Goal: Task Accomplishment & Management: Manage account settings

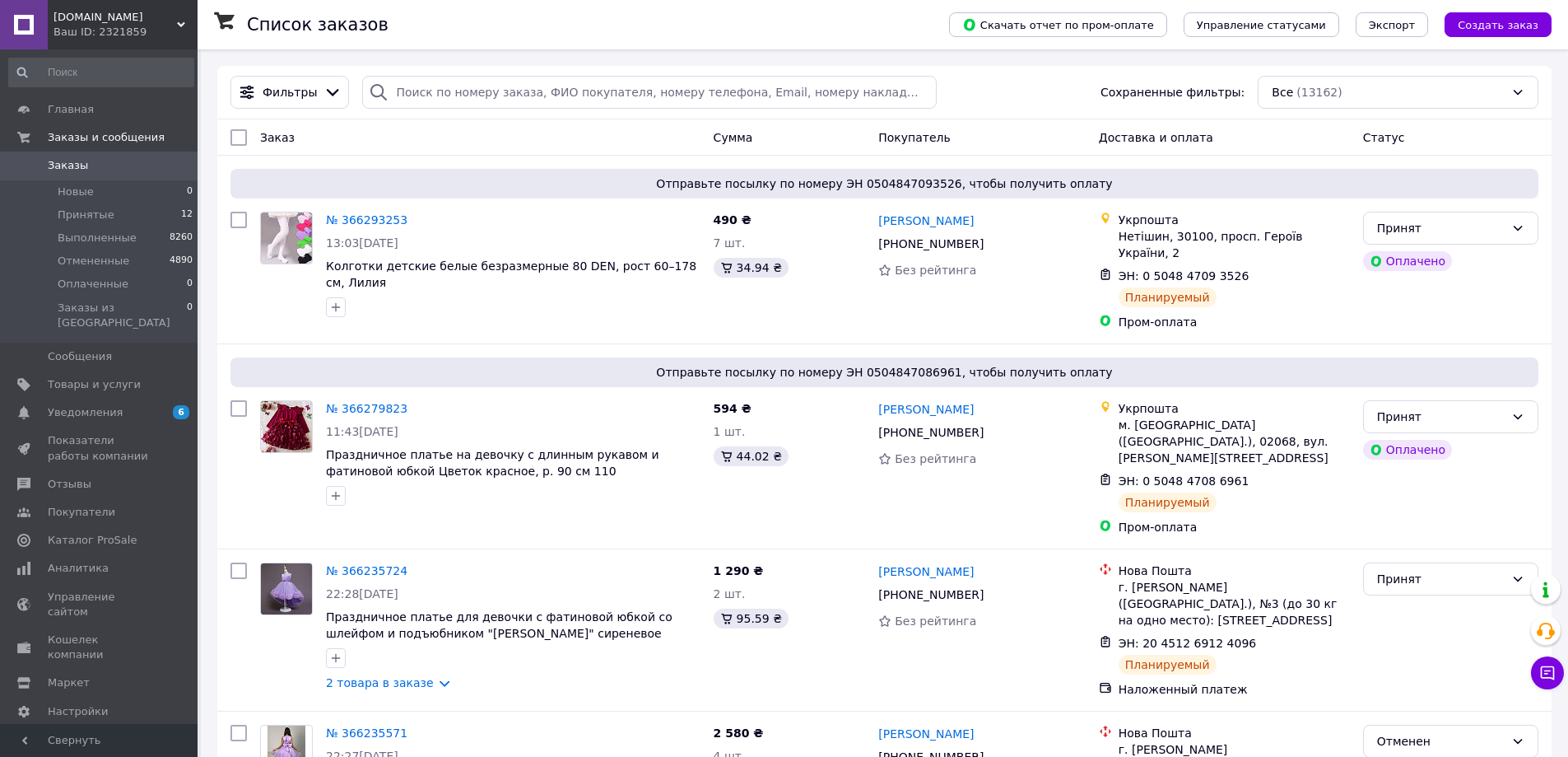
drag, startPoint x: 88, startPoint y: 168, endPoint x: 153, endPoint y: 174, distance: 65.3
click at [89, 168] on span "Заказы" at bounding box center [100, 166] width 104 height 15
click at [433, 90] on input "search" at bounding box center [649, 92] width 574 height 33
paste input "366279823"
type input "366279823"
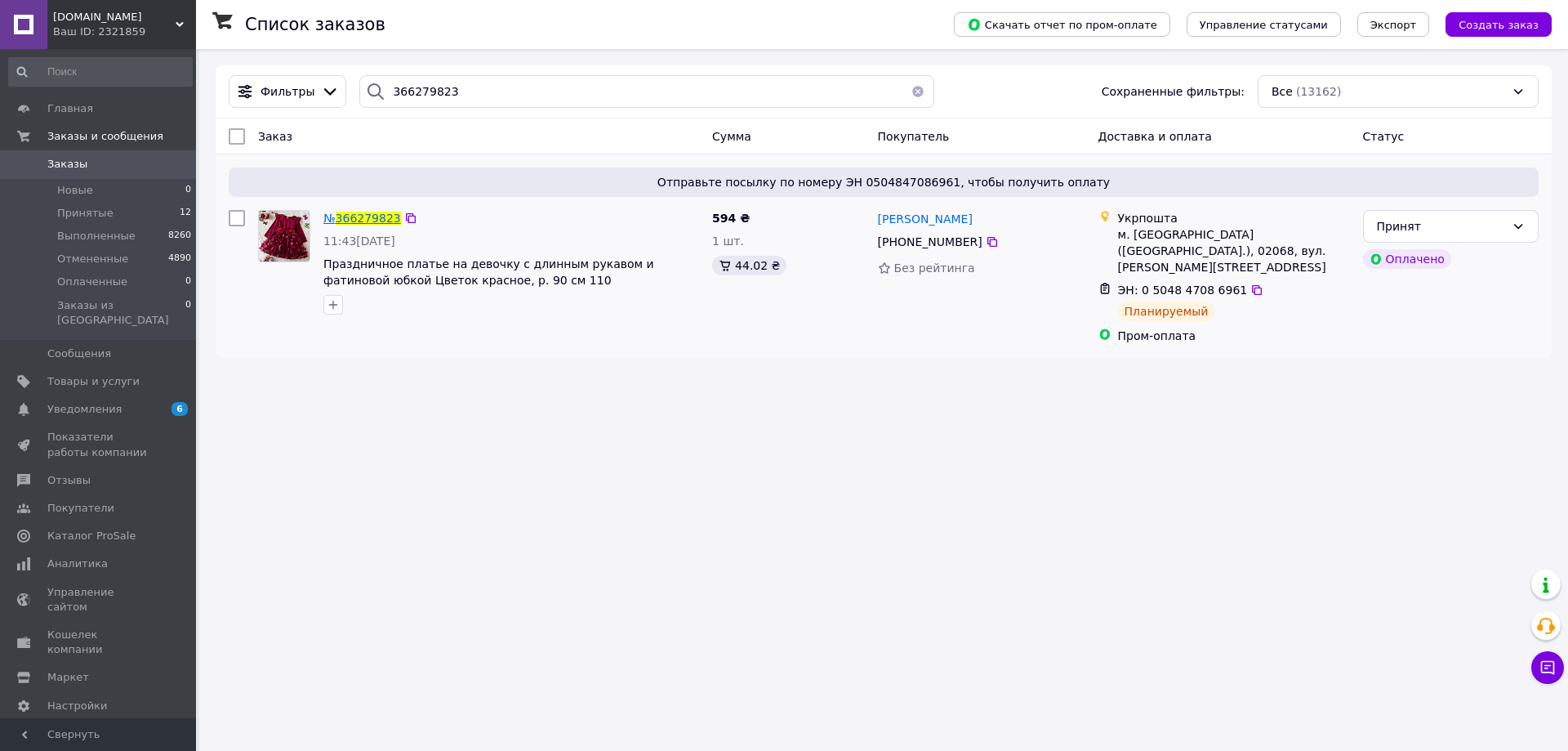
click at [367, 218] on span "366279823" at bounding box center [368, 218] width 65 height 13
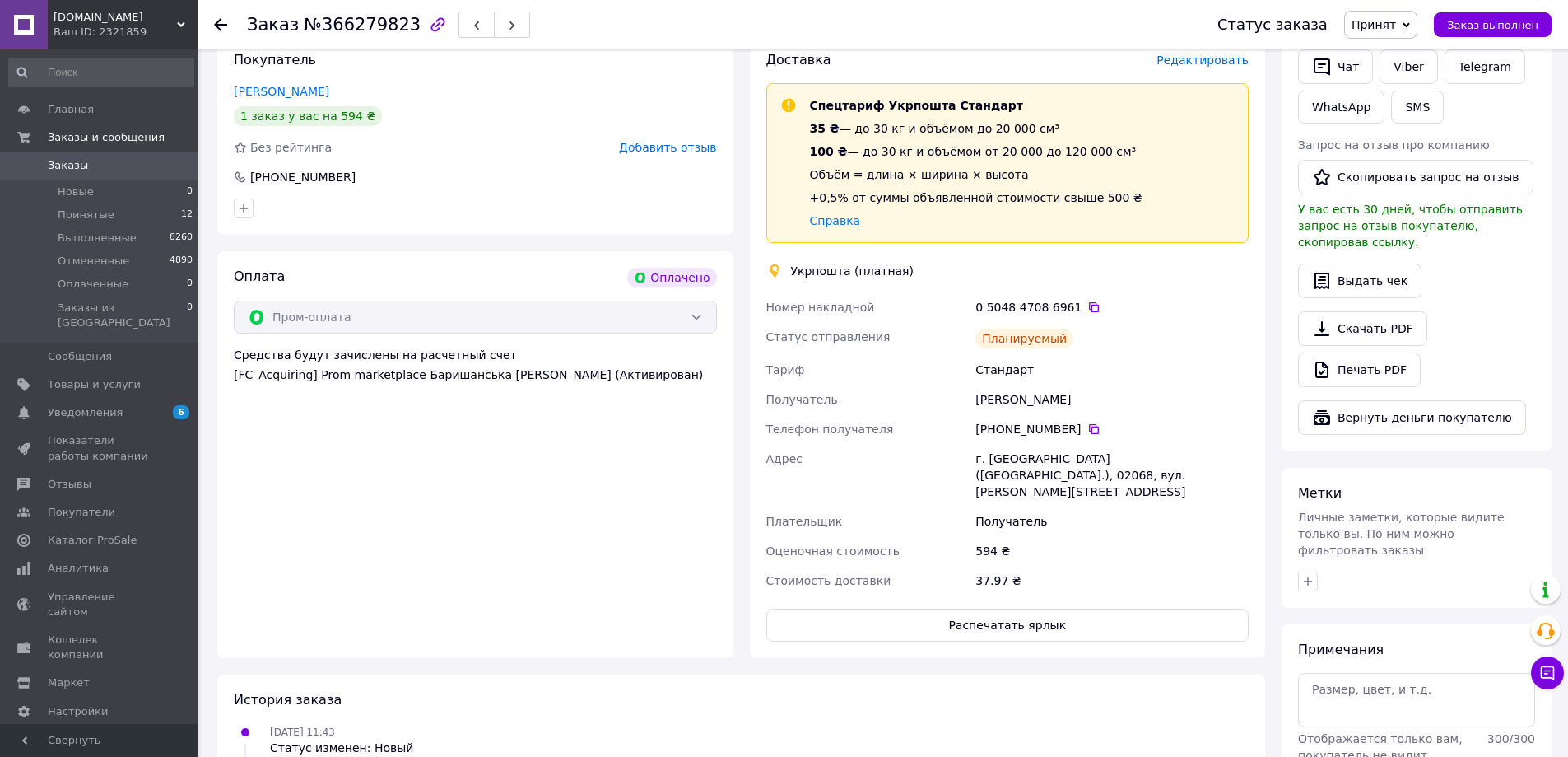
scroll to position [546, 0]
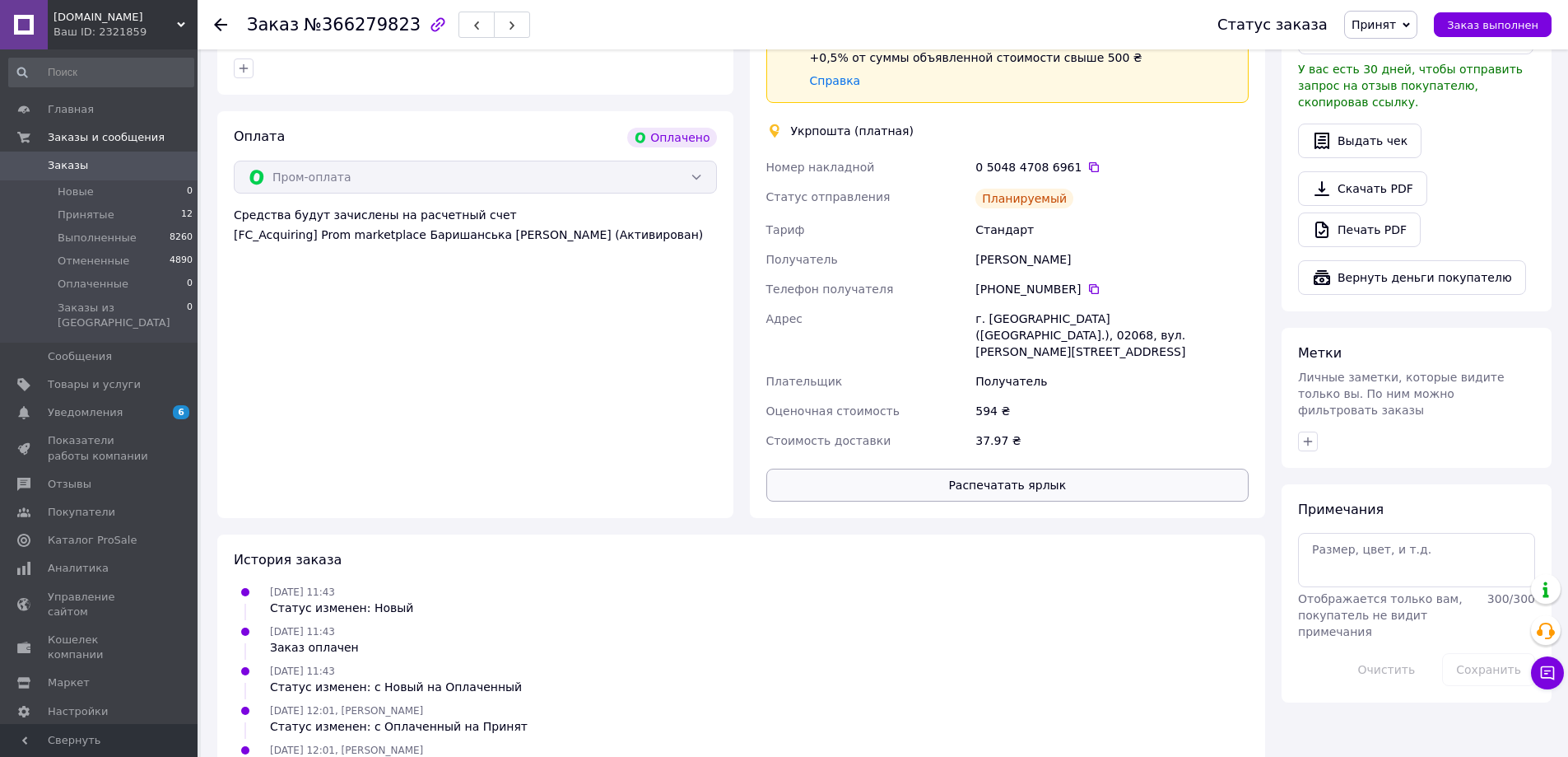
click at [1066, 469] on button "Распечатать ярлык" at bounding box center [1008, 485] width 483 height 33
click at [53, 166] on span "Заказы" at bounding box center [68, 166] width 40 height 15
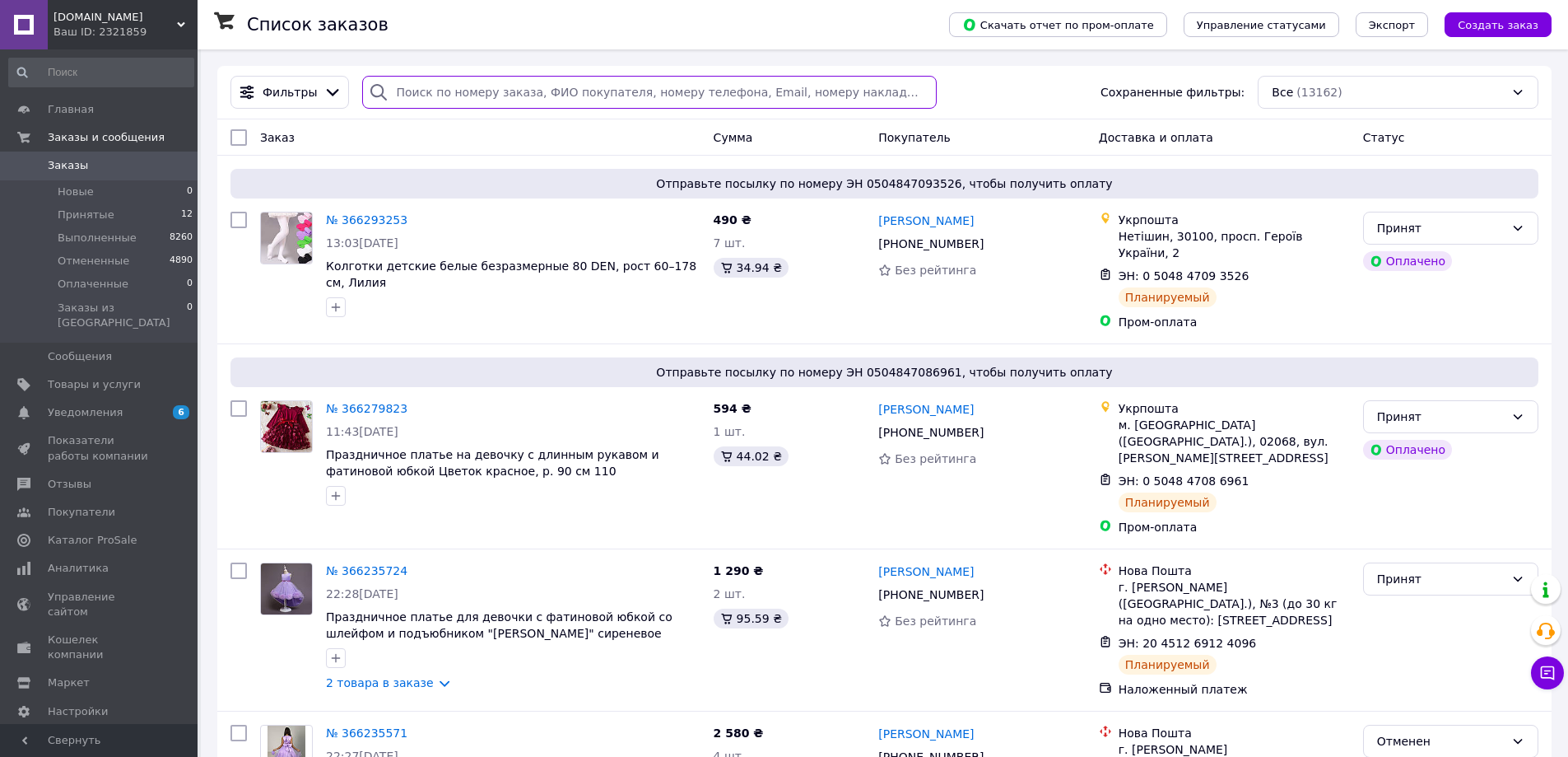
click at [473, 96] on input "search" at bounding box center [649, 92] width 574 height 33
paste input "366293253"
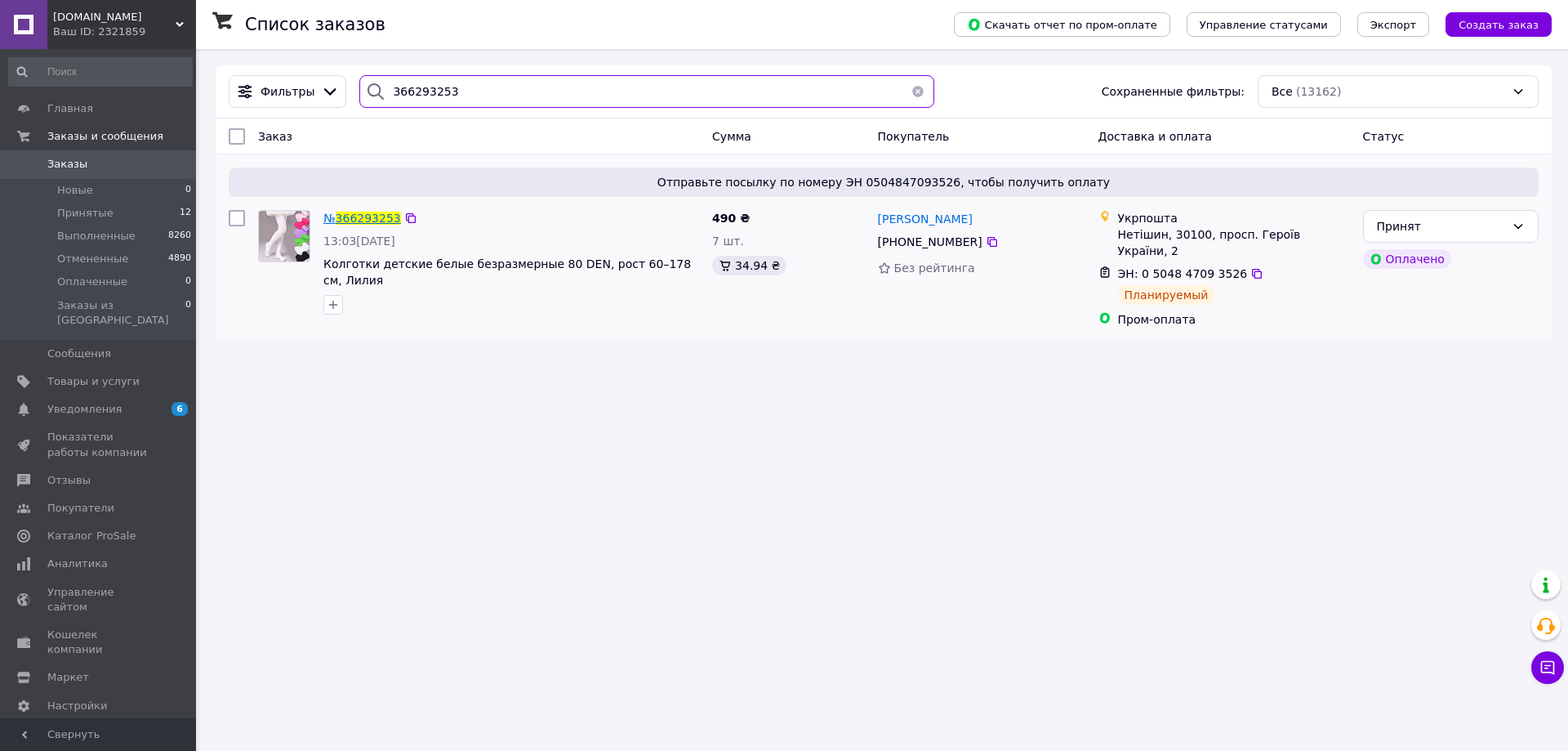
type input "366293253"
click at [368, 219] on span "366293253" at bounding box center [368, 218] width 65 height 13
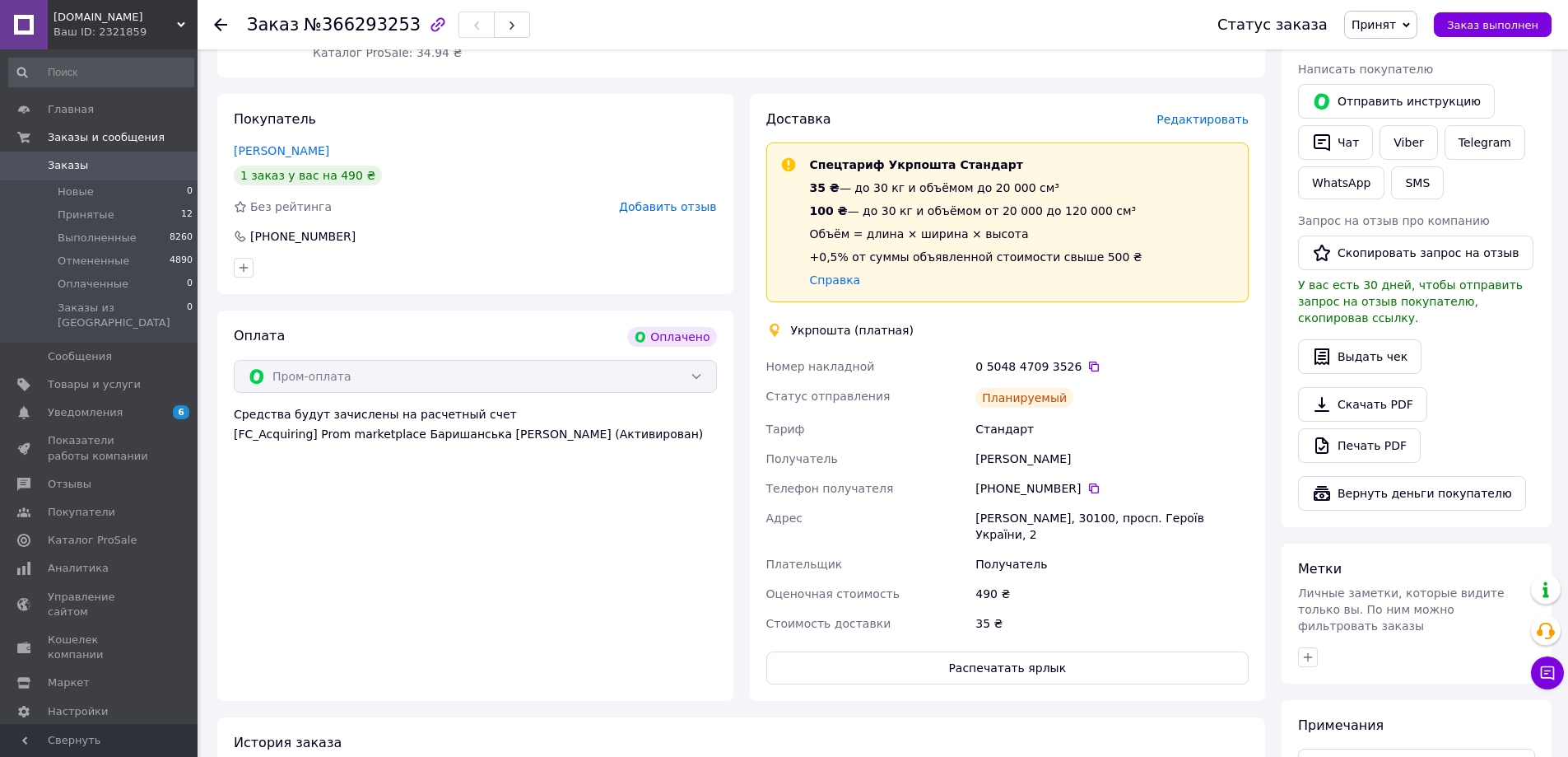
scroll to position [494, 0]
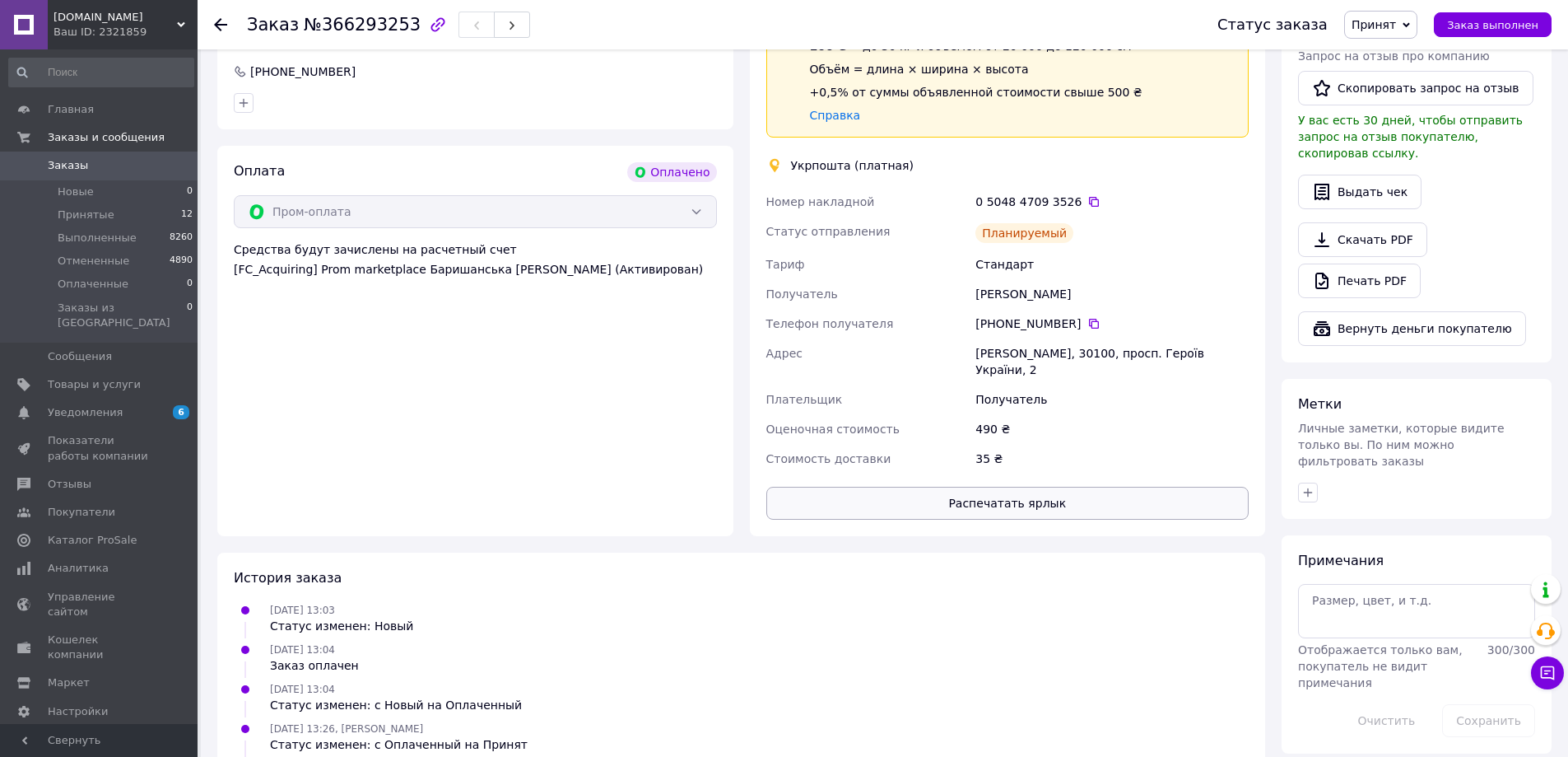
click at [1119, 487] on button "Распечатать ярлык" at bounding box center [1008, 503] width 483 height 33
